Goal: Task Accomplishment & Management: Use online tool/utility

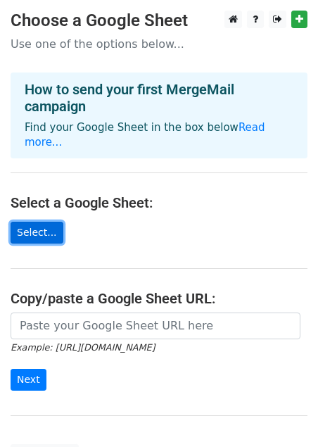
click at [32, 222] on link "Select..." at bounding box center [37, 233] width 53 height 22
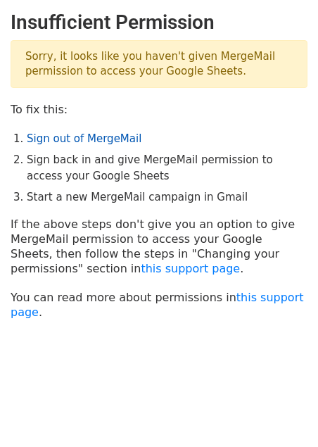
click at [87, 142] on link "Sign out of MergeMail" at bounding box center [84, 138] width 115 height 13
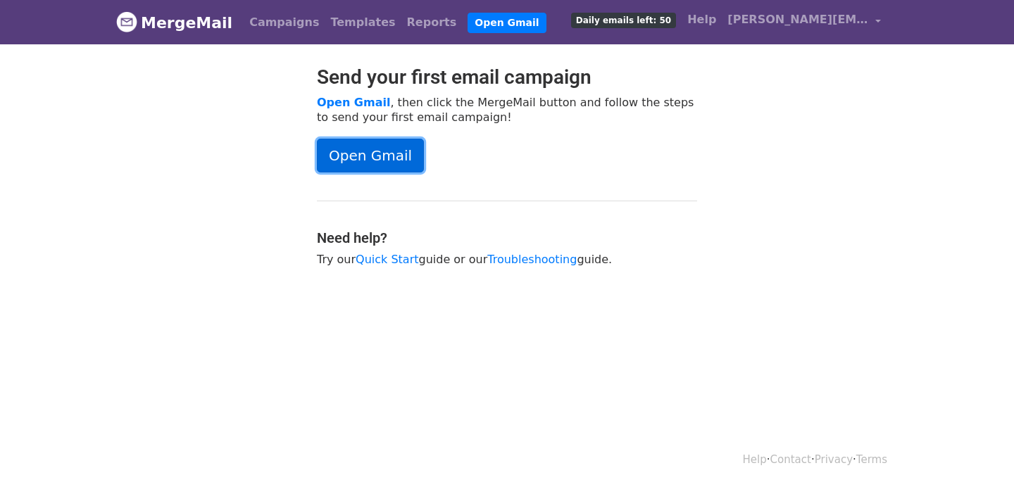
click at [380, 154] on link "Open Gmail" at bounding box center [370, 156] width 107 height 34
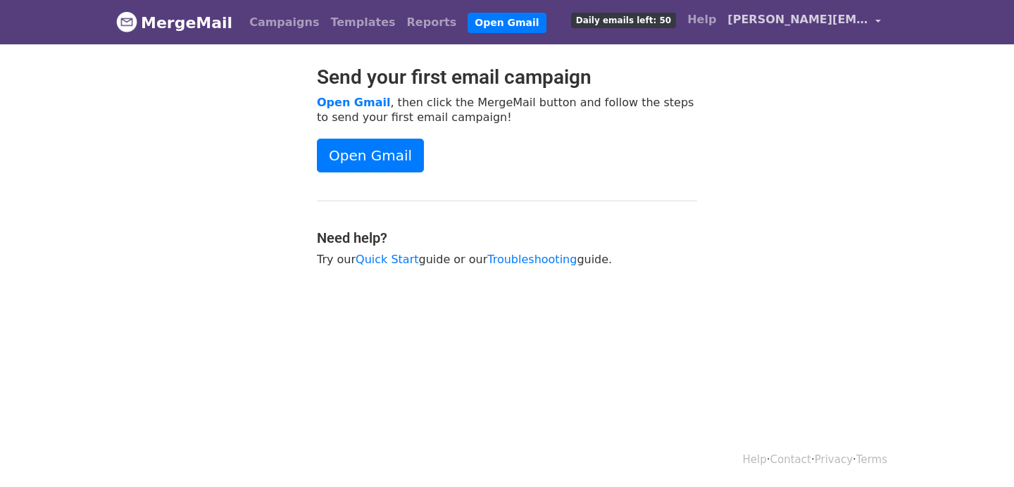
click at [790, 7] on link "federico@unparalleled.support" at bounding box center [804, 22] width 165 height 33
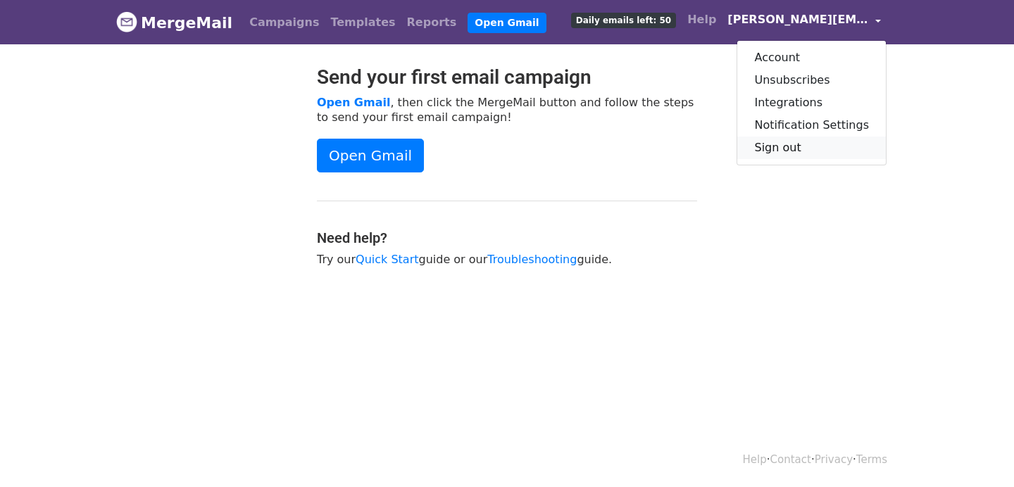
click at [790, 145] on link "Sign out" at bounding box center [811, 148] width 149 height 23
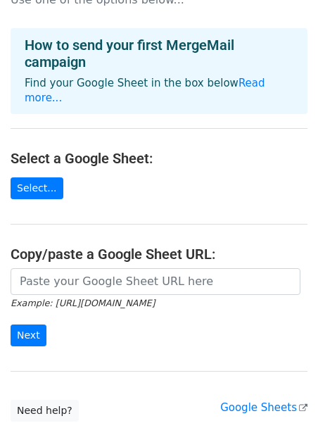
scroll to position [104, 0]
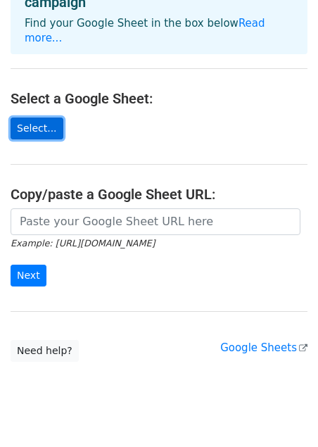
click at [52, 118] on link "Select..." at bounding box center [37, 129] width 53 height 22
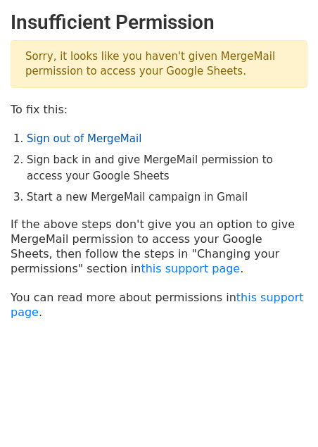
click at [99, 139] on link "Sign out of MergeMail" at bounding box center [84, 138] width 115 height 13
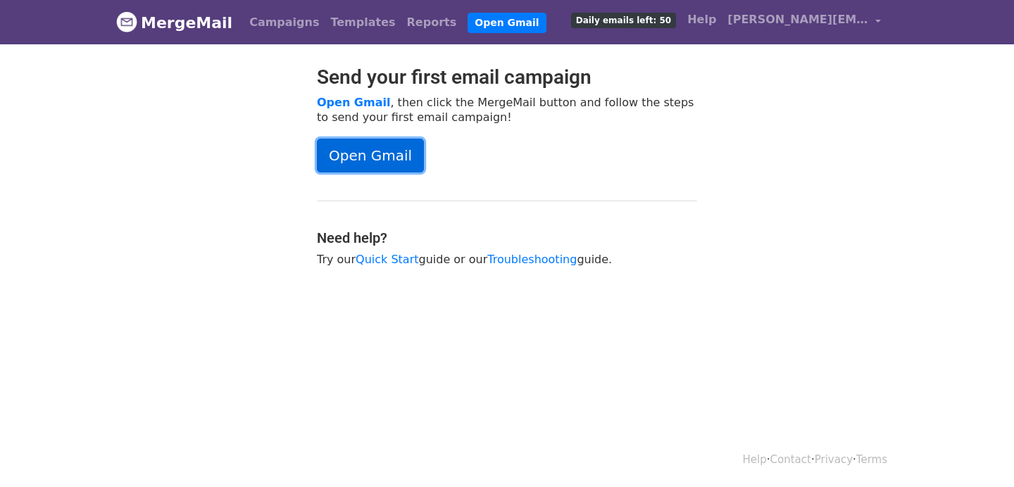
click at [373, 157] on link "Open Gmail" at bounding box center [370, 156] width 107 height 34
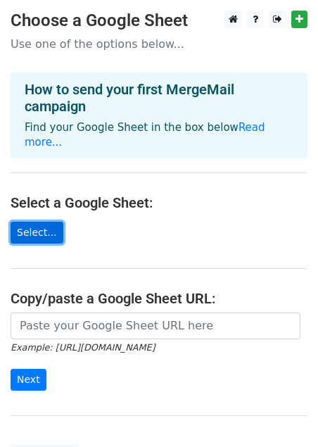
click at [34, 222] on link "Select..." at bounding box center [37, 233] width 53 height 22
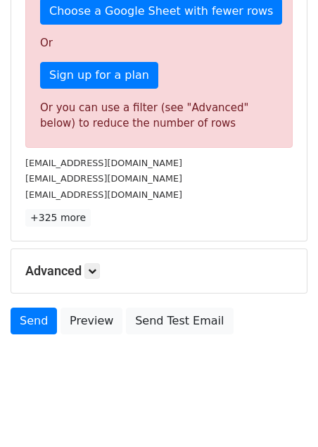
scroll to position [431, 0]
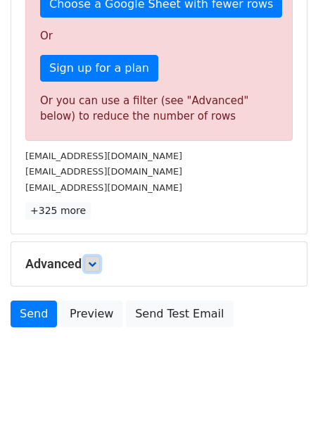
click at [96, 266] on icon at bounding box center [92, 264] width 8 height 8
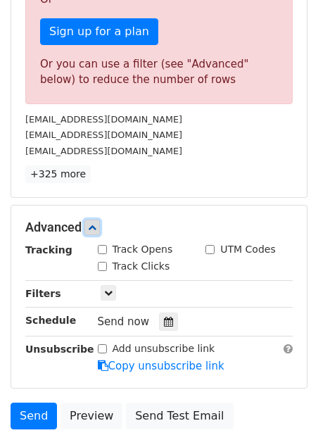
scroll to position [470, 0]
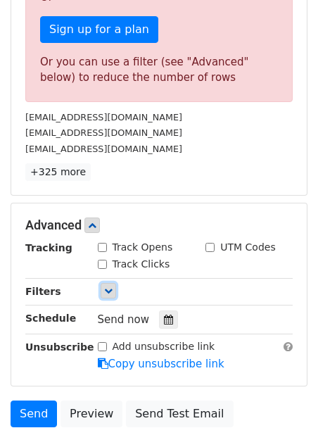
click at [111, 294] on icon at bounding box center [108, 291] width 8 height 8
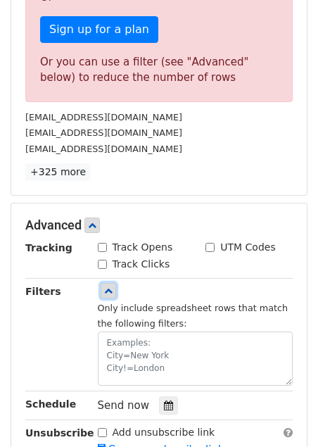
click at [111, 294] on icon at bounding box center [108, 291] width 8 height 8
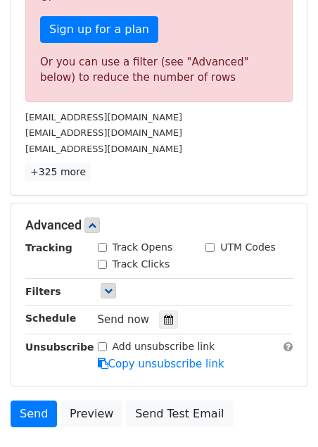
click at [98, 247] on input "Track Opens" at bounding box center [102, 247] width 9 height 9
checkbox input "true"
click at [102, 261] on input "Track Clicks" at bounding box center [102, 264] width 9 height 9
checkbox input "true"
click at [211, 249] on input "UTM Codes" at bounding box center [210, 247] width 9 height 9
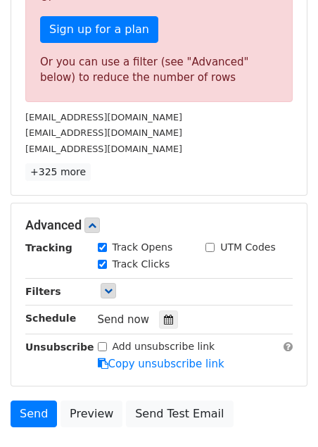
checkbox input "true"
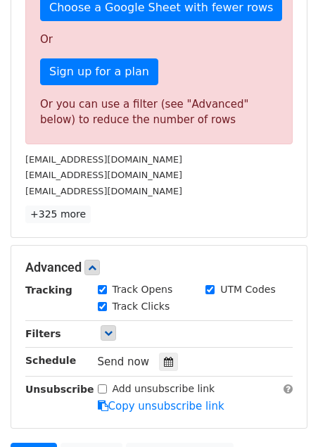
scroll to position [425, 0]
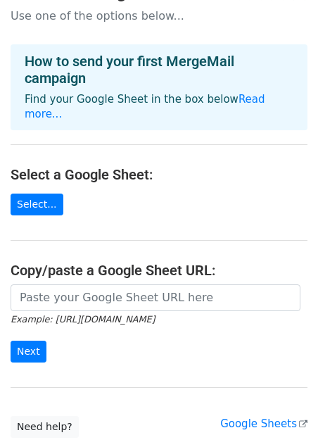
scroll to position [54, 0]
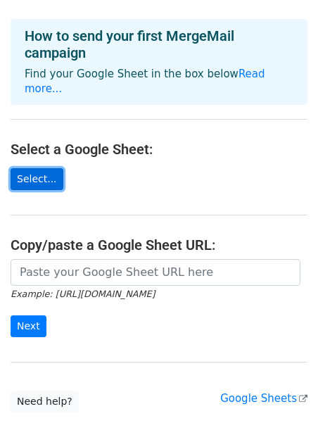
click at [35, 168] on link "Select..." at bounding box center [37, 179] width 53 height 22
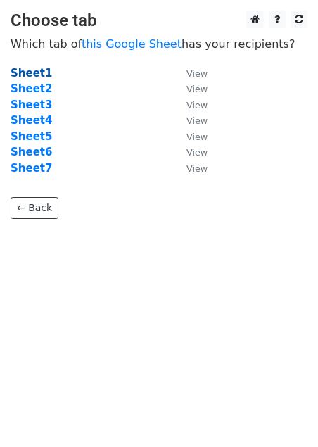
click at [30, 68] on strong "Sheet1" at bounding box center [32, 73] width 42 height 13
click at [37, 75] on strong "Sheet1" at bounding box center [32, 73] width 42 height 13
click at [195, 73] on small "View" at bounding box center [197, 73] width 21 height 11
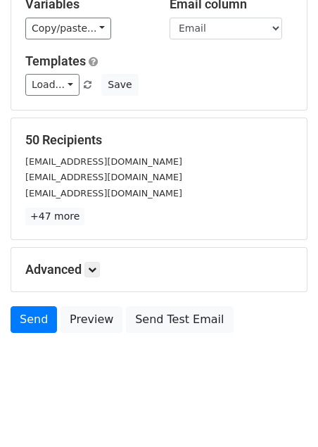
scroll to position [156, 0]
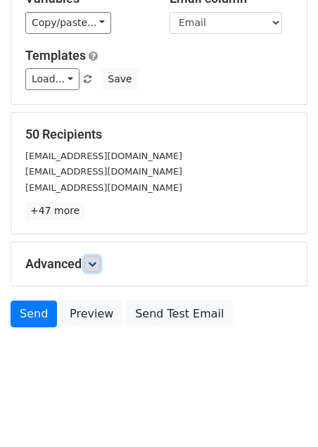
click at [96, 259] on link at bounding box center [92, 263] width 15 height 15
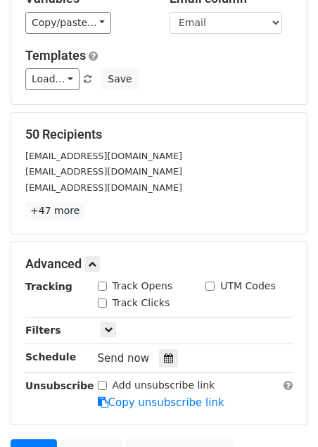
click at [110, 288] on div "Track Opens" at bounding box center [135, 286] width 75 height 15
click at [100, 285] on input "Track Opens" at bounding box center [102, 286] width 9 height 9
checkbox input "true"
click at [204, 285] on div "UTM Codes" at bounding box center [249, 287] width 108 height 17
click at [206, 285] on input "UTM Codes" at bounding box center [210, 286] width 9 height 9
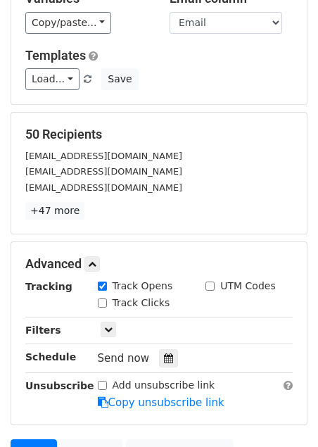
checkbox input "true"
click at [101, 299] on input "Track Clicks" at bounding box center [102, 303] width 9 height 9
checkbox input "true"
